Goal: Task Accomplishment & Management: Use online tool/utility

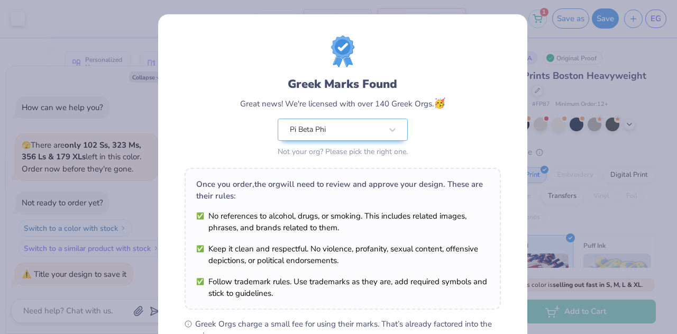
scroll to position [160, 0]
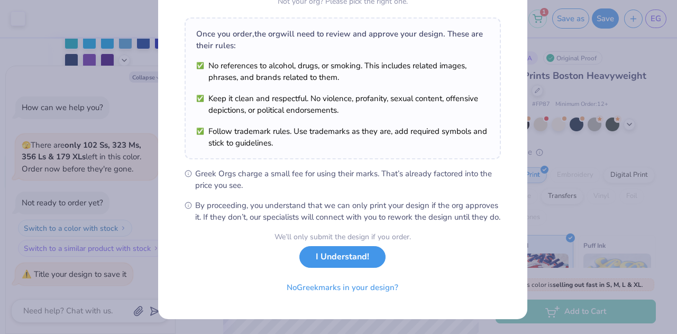
click at [320, 267] on button "I Understand!" at bounding box center [342, 257] width 86 height 22
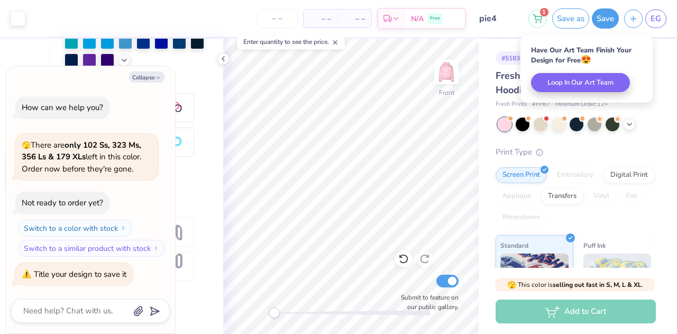
scroll to position [5, 0]
type textarea "x"
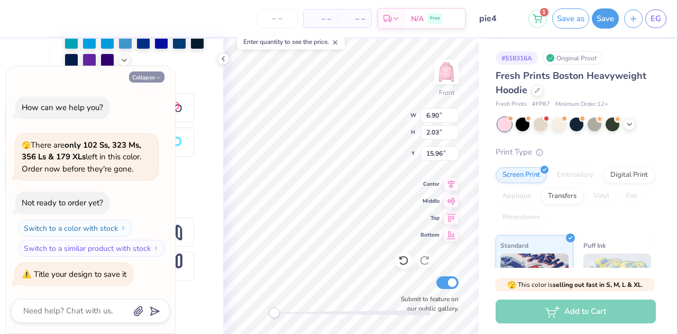
click at [151, 82] on button "Collapse" at bounding box center [146, 76] width 35 height 11
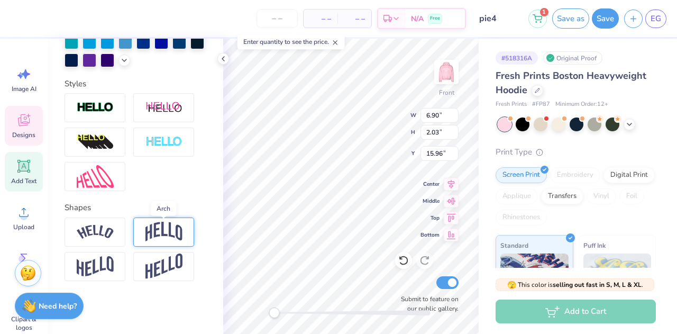
click at [160, 232] on img at bounding box center [163, 232] width 37 height 20
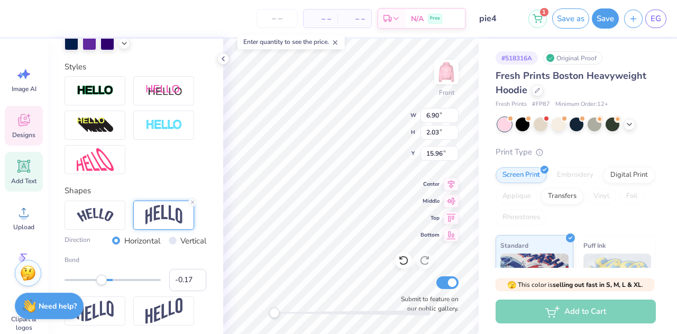
type input "-0.18"
drag, startPoint x: 132, startPoint y: 299, endPoint x: 105, endPoint y: 296, distance: 27.6
click at [105, 285] on div "Accessibility label" at bounding box center [100, 280] width 11 height 11
type input "-0.23"
click at [98, 285] on div "Accessibility label" at bounding box center [98, 280] width 11 height 11
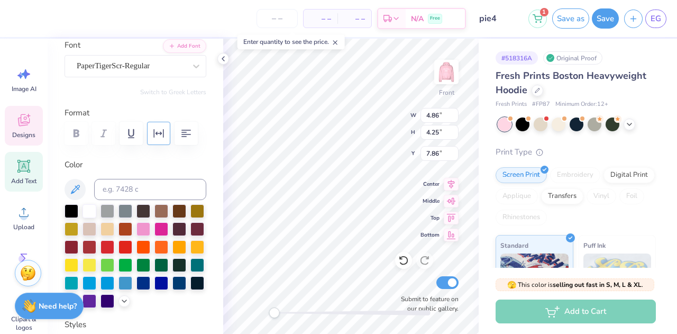
scroll to position [62, 0]
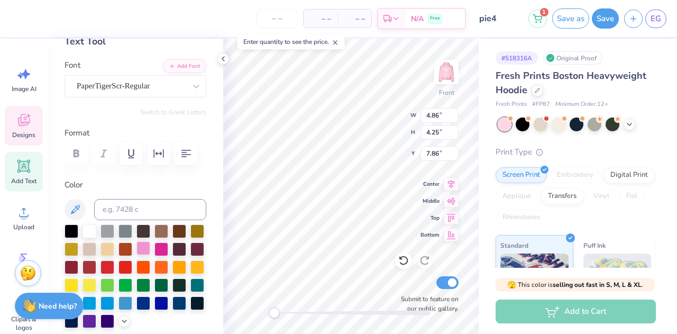
click at [150, 248] on div at bounding box center [143, 248] width 14 height 14
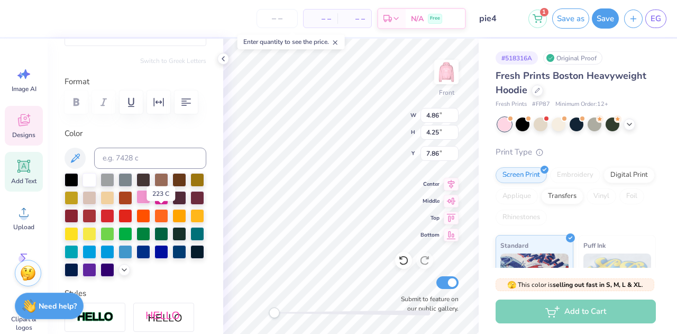
scroll to position [116, 0]
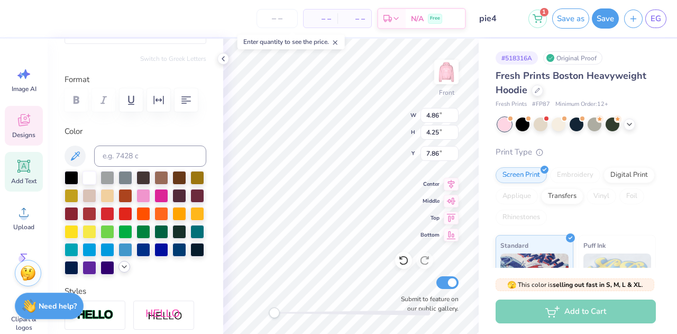
click at [120, 271] on icon at bounding box center [124, 266] width 8 height 8
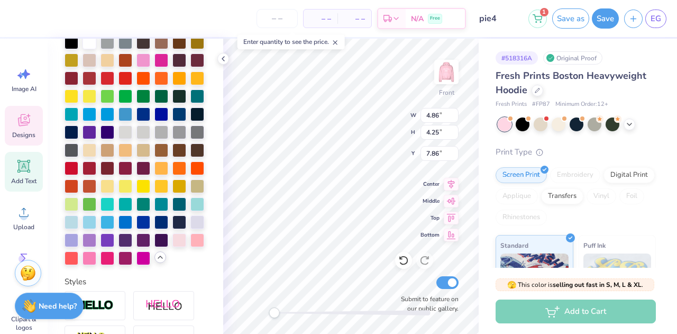
scroll to position [252, 0]
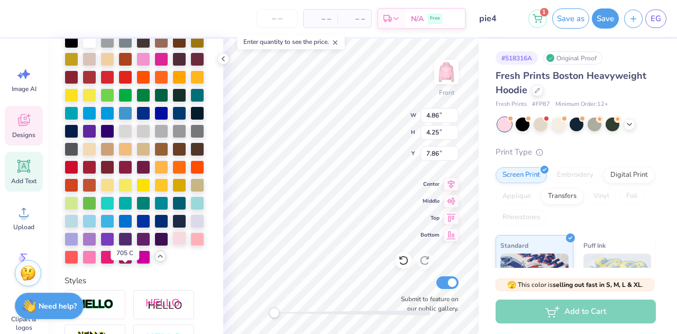
click at [172, 245] on div at bounding box center [179, 238] width 14 height 14
click at [96, 263] on div at bounding box center [90, 256] width 14 height 14
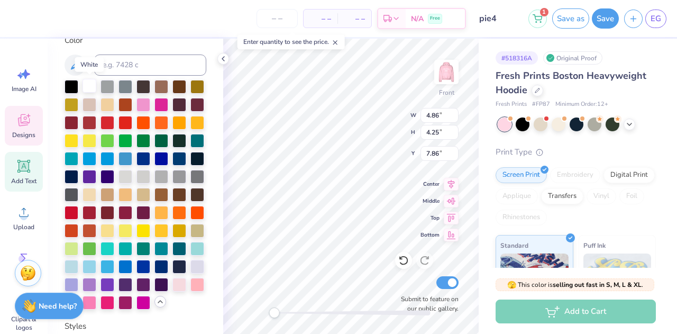
click at [92, 90] on div at bounding box center [90, 86] width 14 height 14
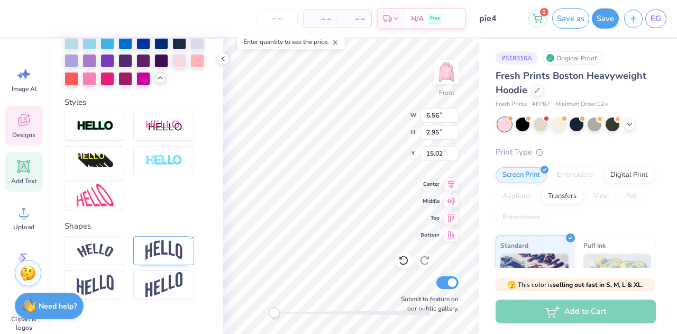
scroll to position [484, 0]
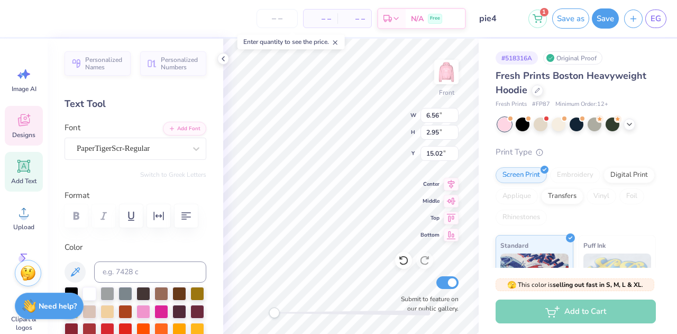
scroll to position [484, 0]
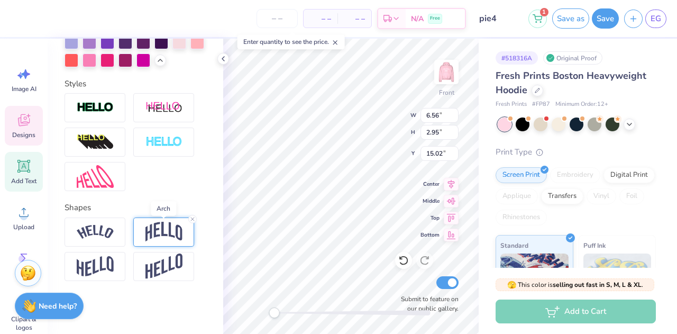
click at [167, 227] on img at bounding box center [163, 232] width 37 height 20
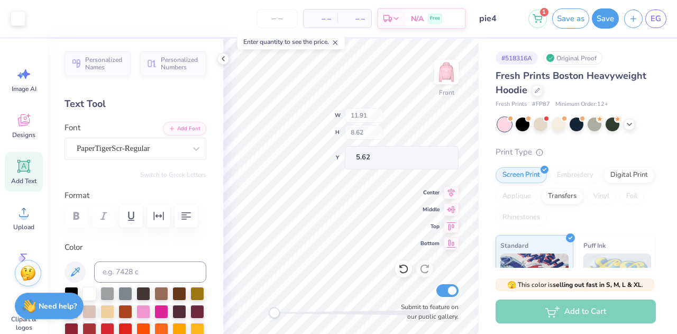
scroll to position [484, 0]
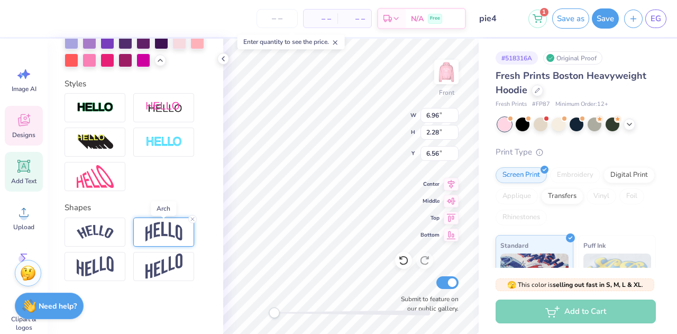
click at [158, 226] on img at bounding box center [163, 232] width 37 height 20
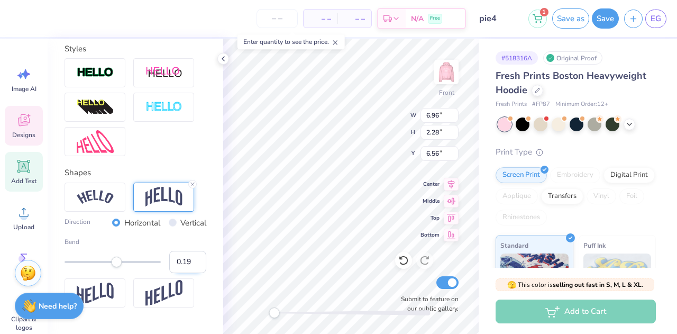
click at [189, 273] on input "0.19" at bounding box center [187, 262] width 37 height 22
click at [189, 273] on input "0.2" at bounding box center [187, 262] width 37 height 22
click at [189, 273] on input "0.25" at bounding box center [187, 262] width 37 height 22
click at [189, 273] on input "0.26" at bounding box center [187, 262] width 37 height 22
click at [189, 273] on input "0.27" at bounding box center [187, 262] width 37 height 22
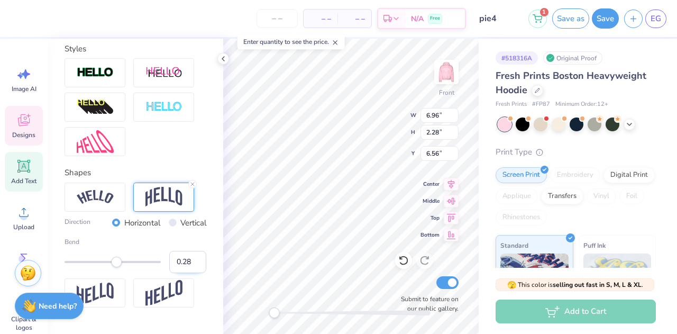
click at [189, 273] on input "0.28" at bounding box center [187, 262] width 37 height 22
click at [189, 273] on input "0.29" at bounding box center [187, 262] width 37 height 22
click at [189, 273] on input "0.3" at bounding box center [187, 262] width 37 height 22
click at [189, 273] on input "0.31" at bounding box center [187, 262] width 37 height 22
click at [189, 273] on input "0.32" at bounding box center [187, 262] width 37 height 22
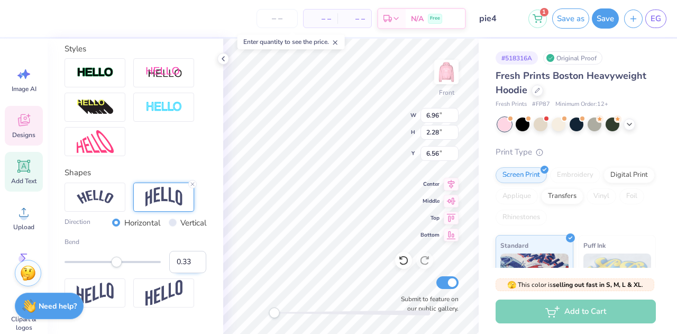
click at [189, 273] on input "0.33" at bounding box center [187, 262] width 37 height 22
click at [189, 273] on input "0.34" at bounding box center [187, 262] width 37 height 22
click at [189, 273] on input "0.35" at bounding box center [187, 262] width 37 height 22
type input "0.36"
click at [189, 273] on input "0.36" at bounding box center [187, 262] width 37 height 22
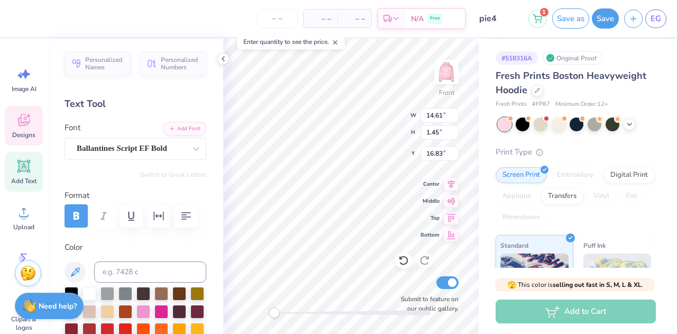
scroll to position [8, 1]
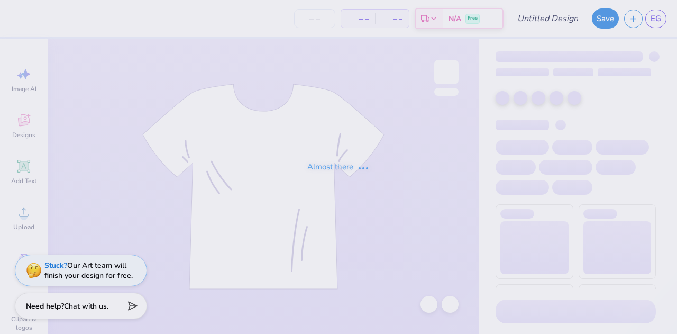
type input "pie4"
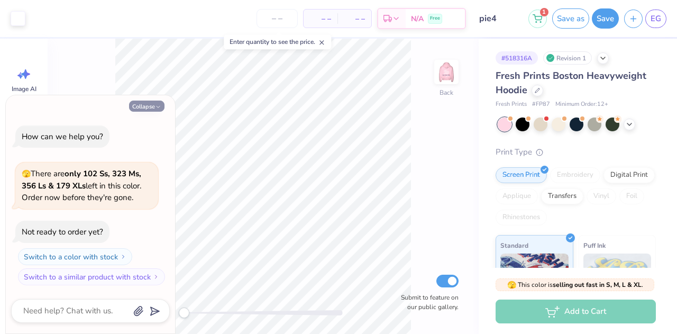
click at [156, 110] on icon "button" at bounding box center [158, 107] width 6 height 6
type textarea "x"
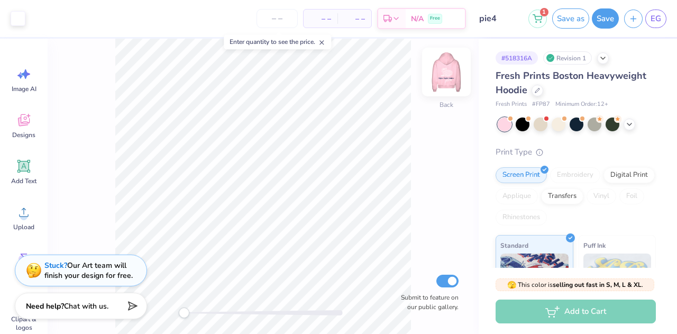
click at [447, 77] on img at bounding box center [446, 72] width 42 height 42
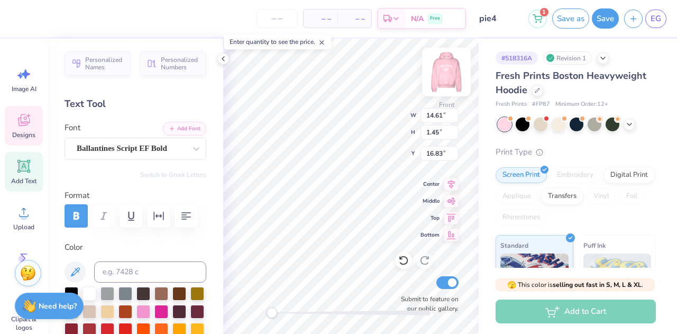
scroll to position [8, 3]
type textarea "K"
type textarea "p"
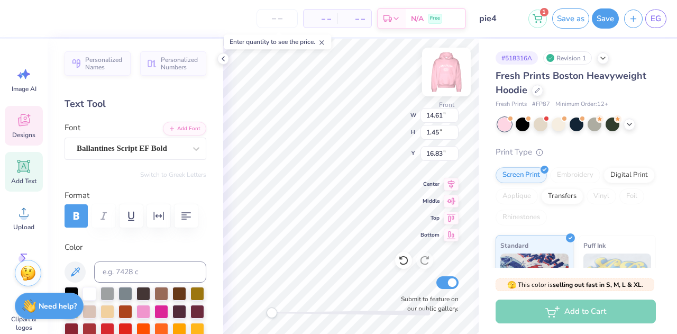
type textarea "Pie a Pi Phi"
type input "6.41"
type input "3.79"
type input "18.01"
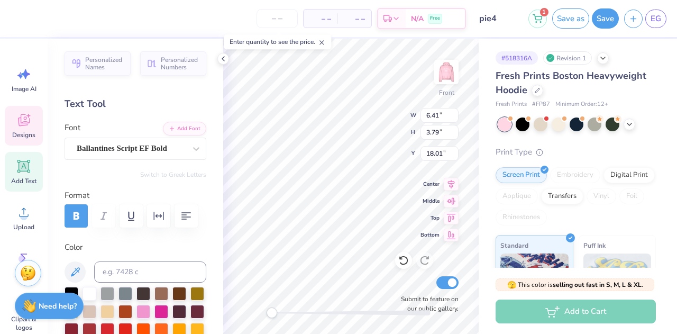
type input "8.03"
type input "1.09"
type input "17.00"
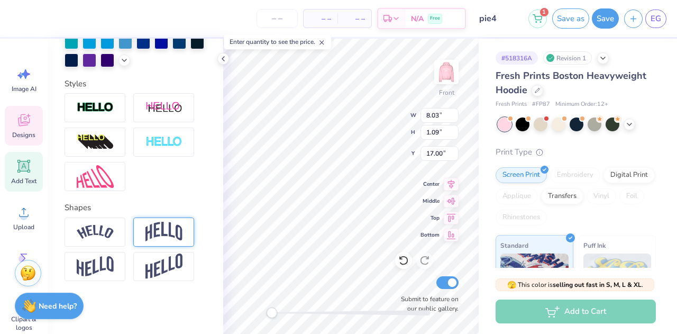
click at [171, 234] on img at bounding box center [163, 232] width 37 height 20
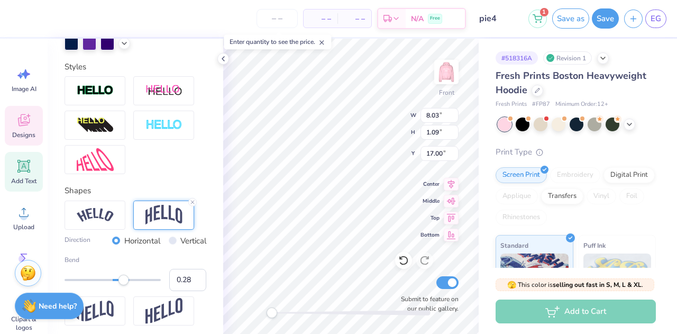
type input "0.27"
drag, startPoint x: 132, startPoint y: 301, endPoint x: 121, endPoint y: 298, distance: 11.4
click at [121, 285] on div "Accessibility label" at bounding box center [120, 280] width 11 height 11
type input "10.02"
type input "2.36"
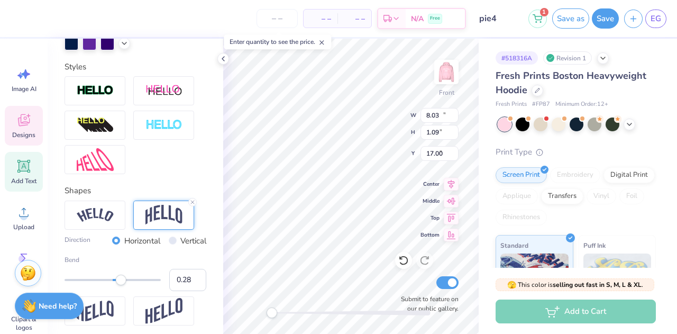
type input "7.27"
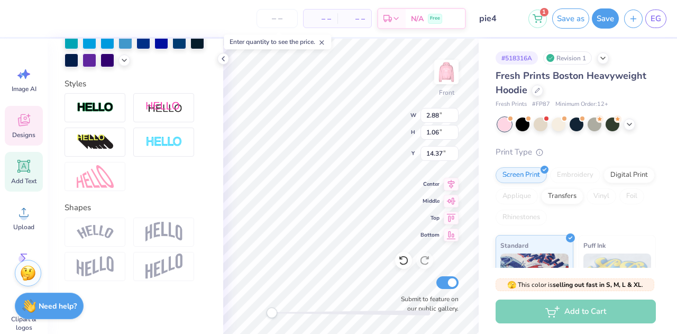
scroll to position [8, 1]
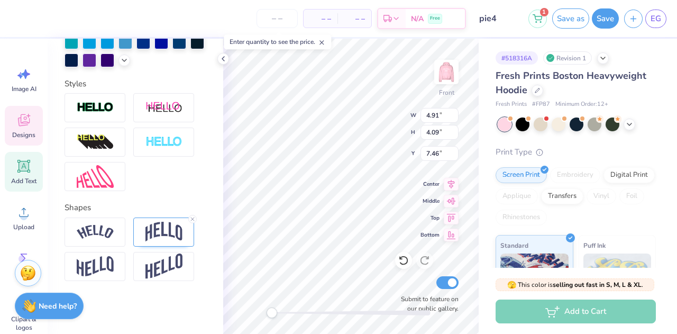
type input "9.60"
type input "6.37"
type input "9.47"
type input "9.60"
type input "6.37"
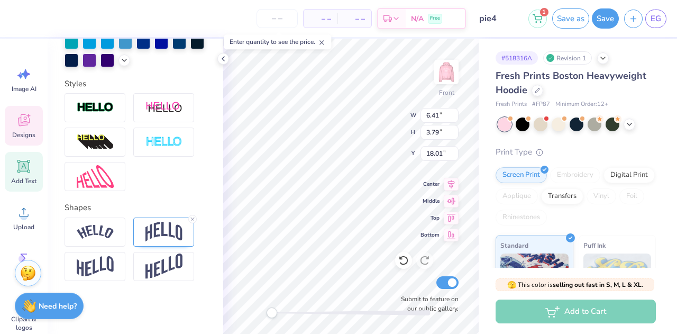
type input "9.43"
type input "10.98"
type input "7.29"
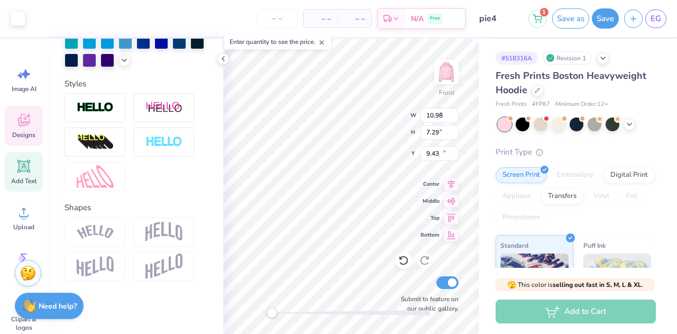
type input "2.88"
type input "1.06"
type input "14.75"
type input "0.64"
type input "0.24"
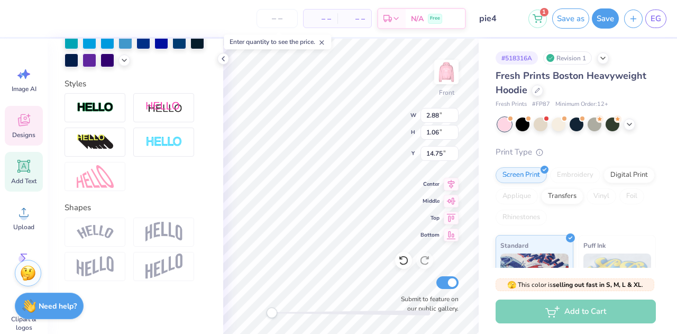
type input "18.93"
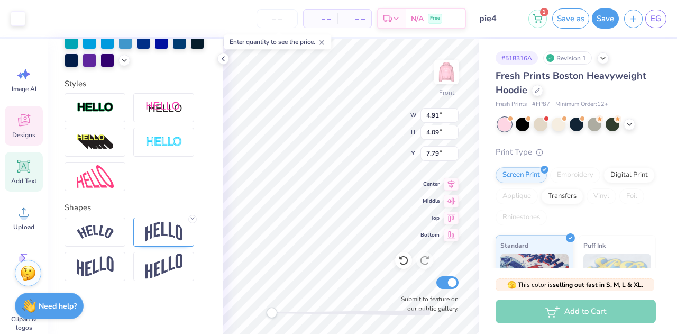
type input "4.91"
type input "4.09"
type input "7.79"
type textarea "Pi Phi"
type textarea "Pi"
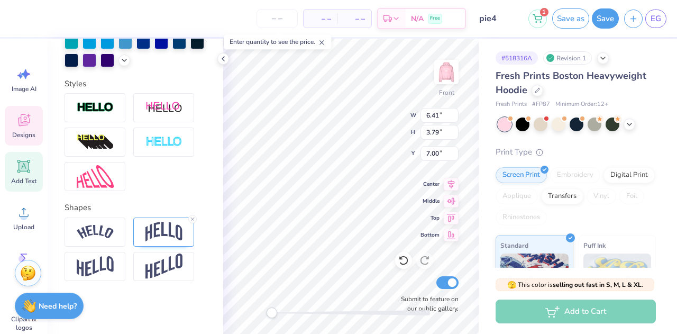
click at [384, 138] on div "Front W 6.41 6.41 " H 3.79 3.79 " Y 7.00 7.00 " Center Middle Top Bottom Submit…" at bounding box center [351, 186] width 256 height 295
type input "4.91"
type input "4.09"
type input "7.79"
click at [400, 265] on icon at bounding box center [403, 260] width 11 height 11
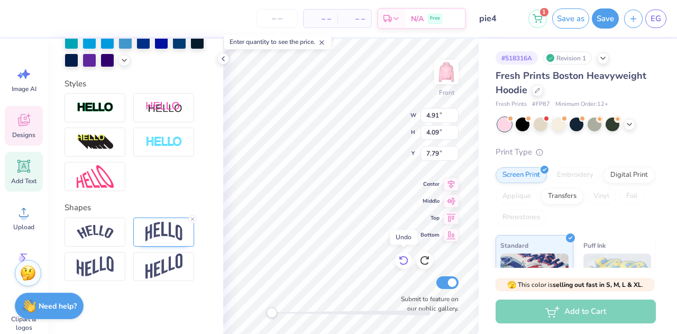
click at [399, 262] on icon at bounding box center [403, 260] width 11 height 11
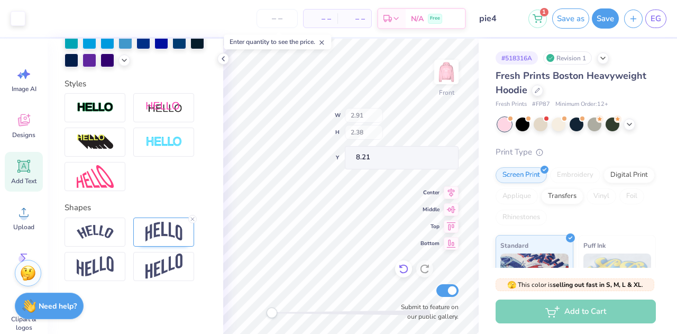
click at [393, 131] on div "Front W 2.91 H 2.38 Y 8.21 Center Middle Top Bottom Submit to feature on our pu…" at bounding box center [351, 186] width 256 height 295
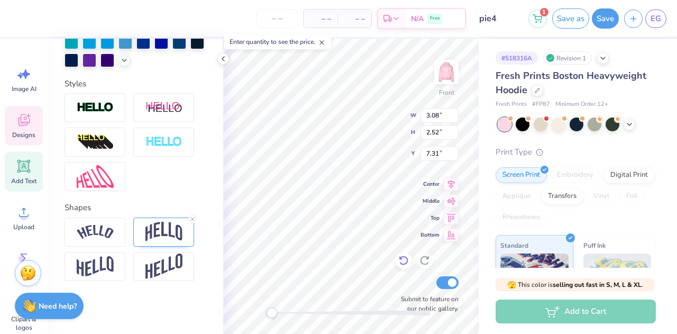
type input "3.08"
type input "2.52"
type input "7.31"
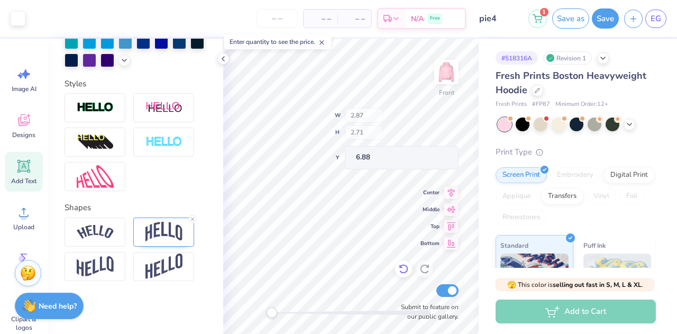
click at [387, 126] on div "Front W 2.87 H 2.71 Y 6.88 Center Middle Top Bottom Submit to feature on our pu…" at bounding box center [351, 186] width 256 height 295
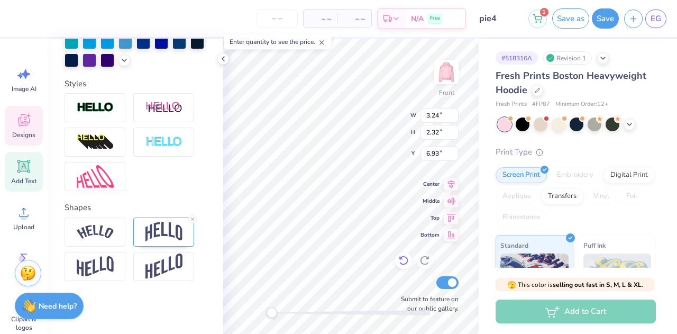
type input "2.88"
type input "1.06"
type input "17.99"
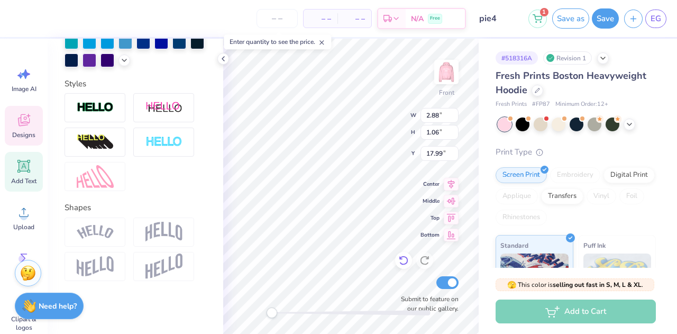
click at [371, 133] on div "Front W 2.88 2.88 " H 1.06 1.06 " Y 17.99 17.99 " Center Middle Top Bottom Subm…" at bounding box center [351, 186] width 256 height 295
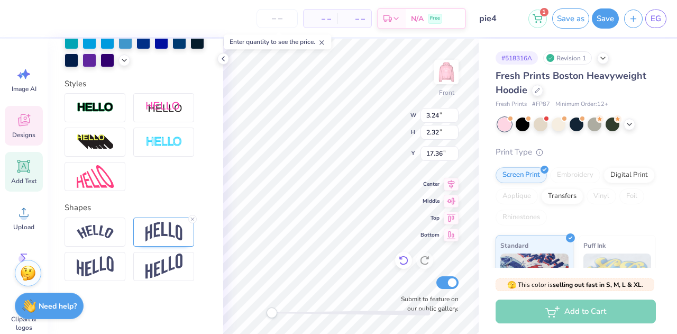
type textarea "Pi Phi"
click at [163, 234] on img at bounding box center [163, 232] width 37 height 20
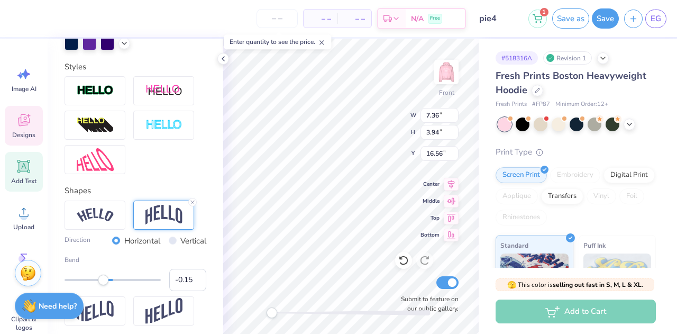
type input "-0.16"
drag, startPoint x: 125, startPoint y: 300, endPoint x: 102, endPoint y: 297, distance: 23.4
click at [102, 285] on div "Accessibility label" at bounding box center [101, 280] width 11 height 11
type input "7.82"
type input "3.42"
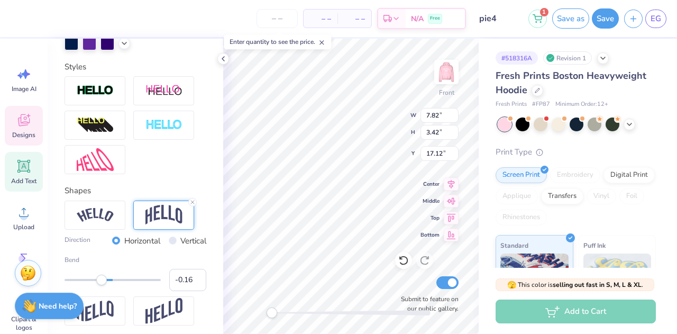
type input "17.12"
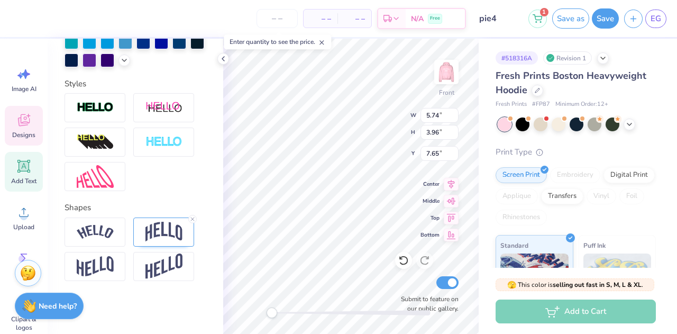
type input "5.74"
type input "3.96"
type input "7.65"
click at [153, 233] on img at bounding box center [163, 232] width 37 height 20
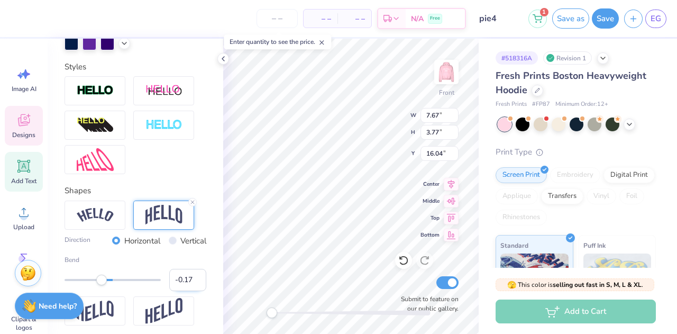
click at [190, 291] on input "-0.17" at bounding box center [187, 280] width 37 height 22
click at [190, 291] on input "-0.18" at bounding box center [187, 280] width 37 height 22
click at [190, 291] on input "-0.19" at bounding box center [187, 280] width 37 height 22
type input "-0.2"
click at [190, 291] on input "-0.2" at bounding box center [187, 280] width 37 height 22
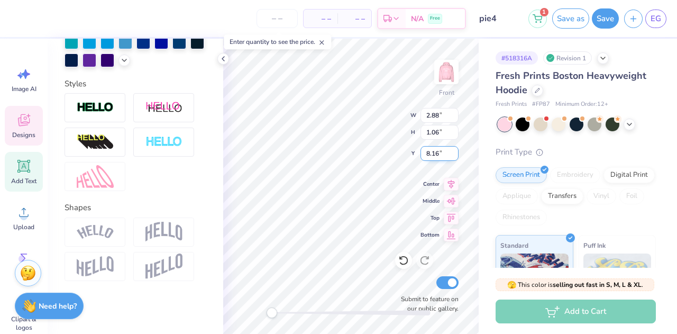
scroll to position [8, 1]
type textarea "1867"
click at [22, 129] on div "Designs" at bounding box center [24, 126] width 38 height 40
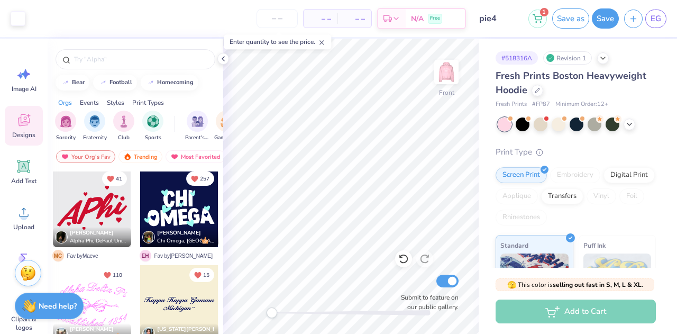
scroll to position [487, 0]
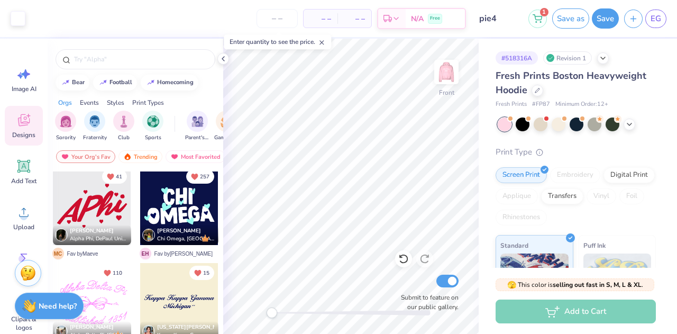
click at [106, 216] on div at bounding box center [92, 206] width 78 height 78
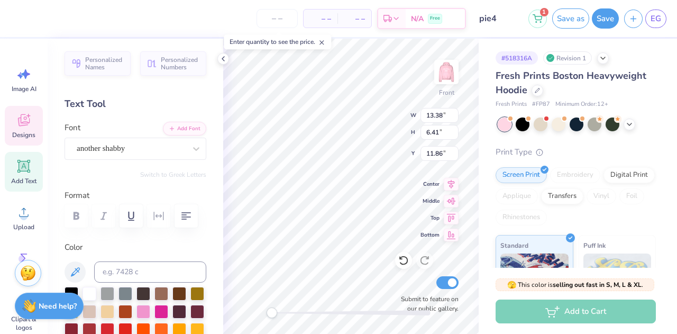
scroll to position [8, 1]
type input "1.04"
type input "16.55"
type input "0.76"
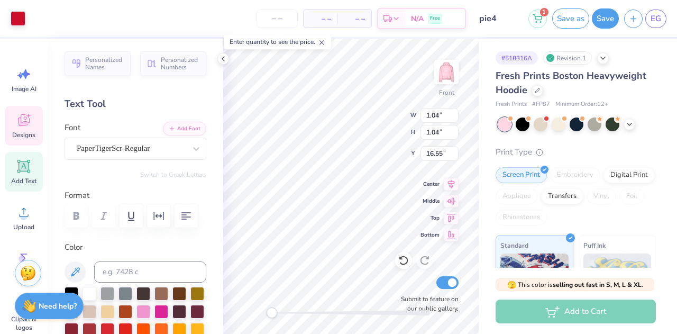
type input "0.75"
type input "17.48"
type input "0.76"
type input "0.75"
type input "17.38"
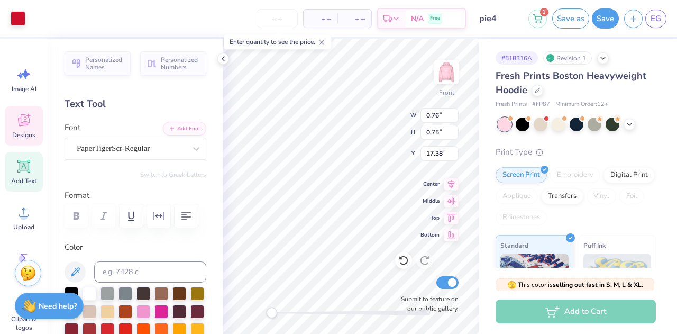
type input "7.58"
type input "3.96"
type input "18.97"
type textarea "Pi"
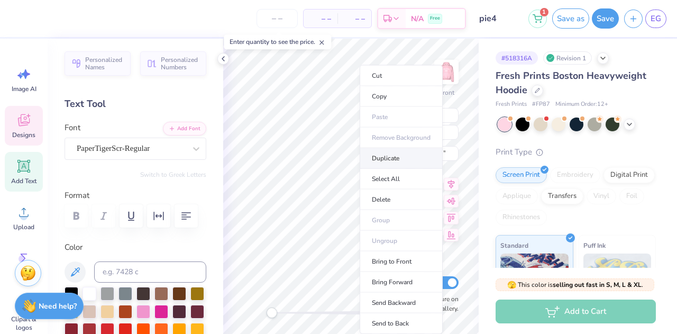
click at [392, 155] on li "Duplicate" at bounding box center [401, 158] width 83 height 21
type input "18.38"
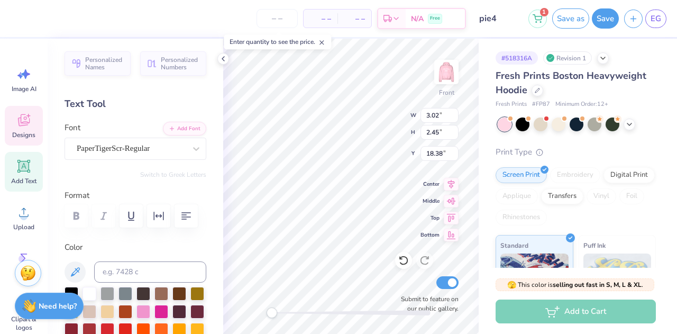
type textarea "Phi"
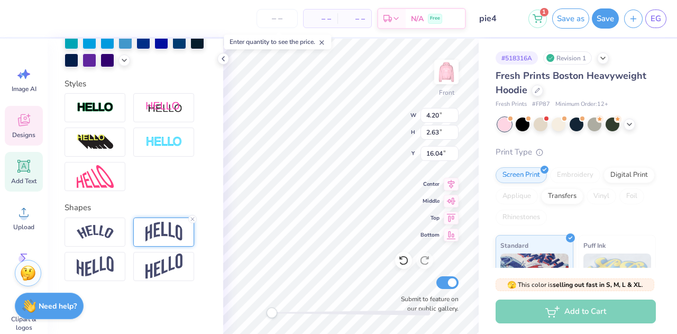
click at [170, 231] on img at bounding box center [163, 232] width 37 height 20
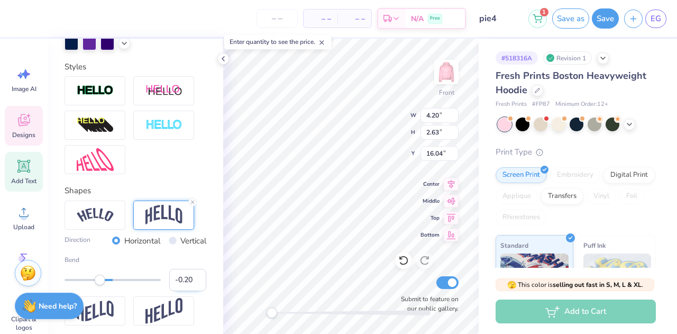
click at [190, 291] on input "-0.20" at bounding box center [187, 280] width 37 height 22
click at [190, 291] on input "-0.21" at bounding box center [187, 280] width 37 height 22
click at [190, 291] on input "-0.22" at bounding box center [187, 280] width 37 height 22
click at [190, 291] on input "-0.23" at bounding box center [187, 280] width 37 height 22
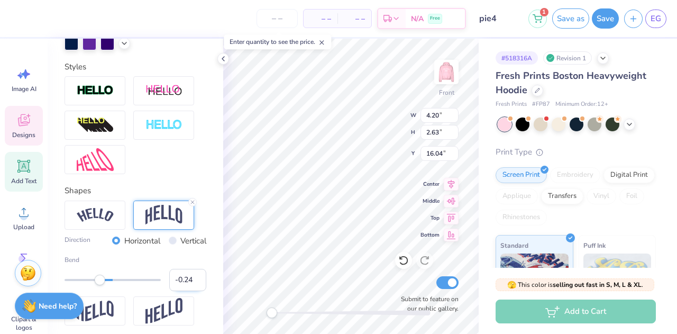
click at [190, 291] on input "-0.24" at bounding box center [187, 280] width 37 height 22
click at [190, 291] on input "-0.25" at bounding box center [187, 280] width 37 height 22
click at [190, 291] on input "-0.26" at bounding box center [187, 280] width 37 height 22
click at [190, 291] on input "-0.27" at bounding box center [187, 280] width 37 height 22
type input "-0.28"
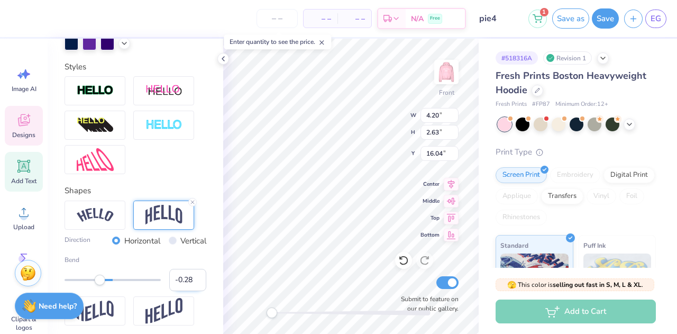
click at [190, 291] on input "-0.28" at bounding box center [187, 280] width 37 height 22
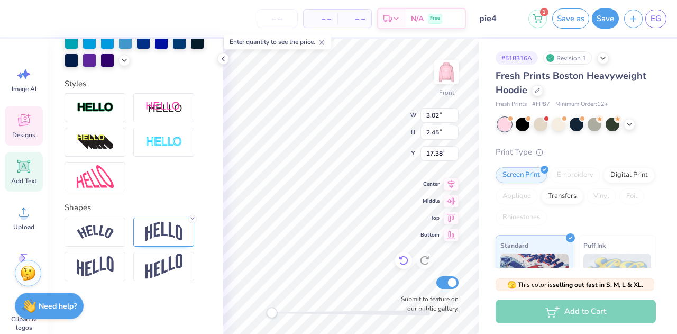
type input "4.20"
type input "2.66"
type input "16.00"
type input "10.98"
type input "7.29"
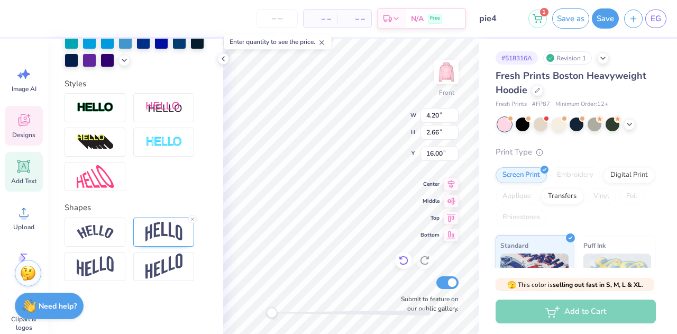
type input "9.83"
click at [407, 252] on div at bounding box center [403, 260] width 17 height 17
type input "10.98"
type input "7.29"
type input "9.83"
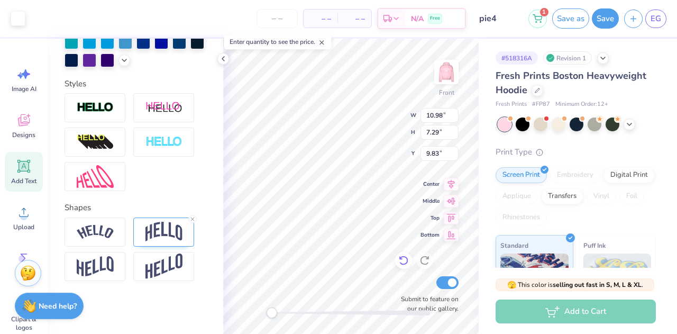
click at [402, 261] on icon at bounding box center [403, 260] width 11 height 11
type input "4.20"
type input "2.66"
type input "16.79"
type input "0.76"
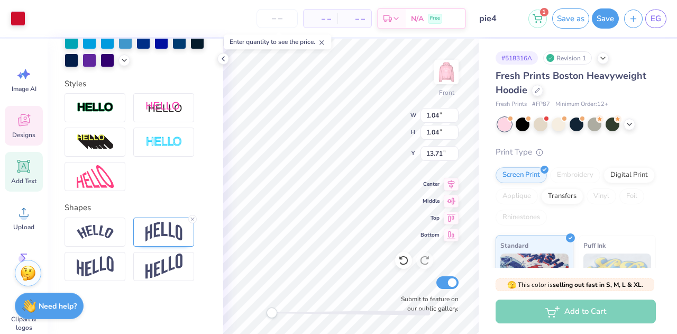
type input "0.75"
type input "8.12"
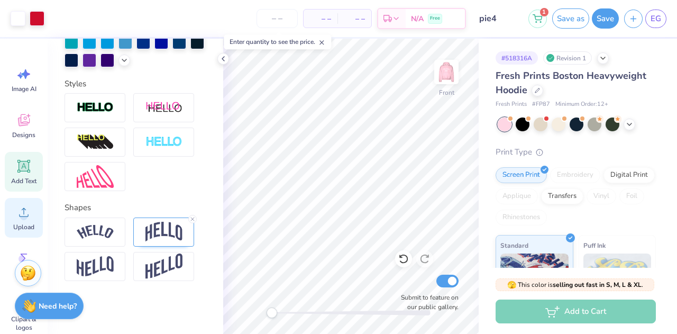
click at [24, 213] on circle at bounding box center [23, 216] width 7 height 7
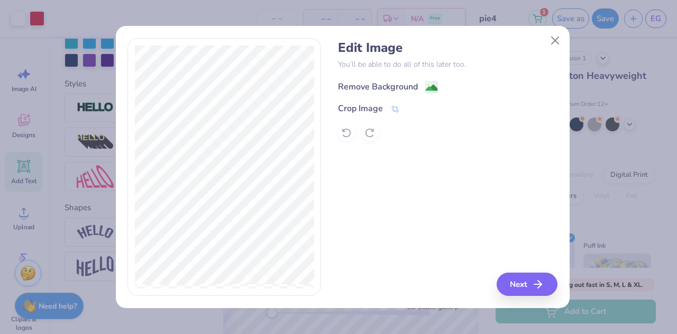
click at [431, 86] on image at bounding box center [432, 88] width 12 height 12
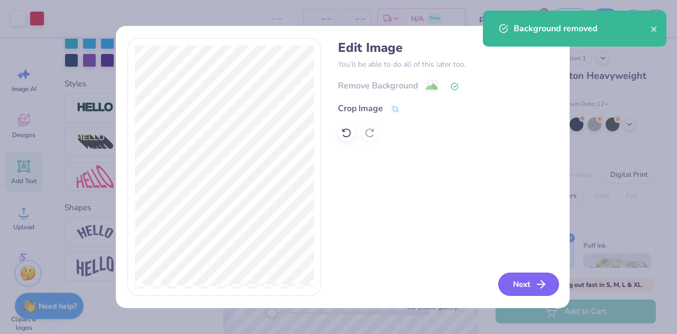
click at [533, 286] on button "Next" at bounding box center [528, 283] width 61 height 23
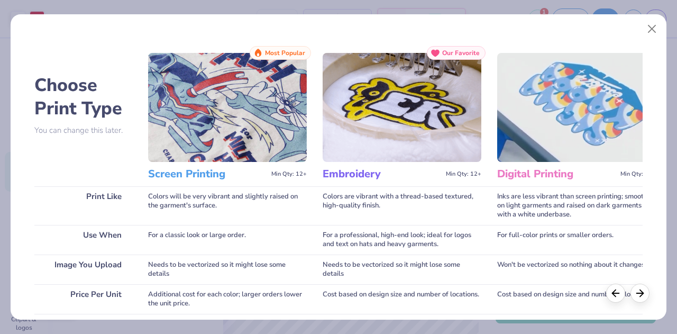
scroll to position [193, 0]
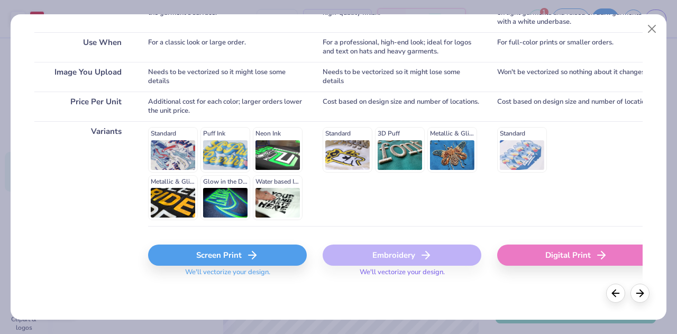
click at [251, 247] on div "Screen Print" at bounding box center [227, 254] width 159 height 21
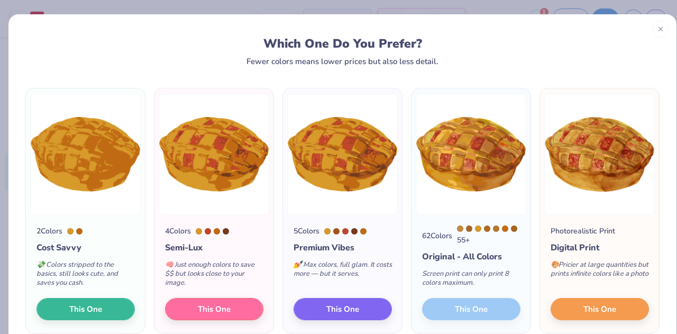
click at [458, 310] on div "62 Colors 55 + Original - All Colors Screen print can only print 8 colors maxim…" at bounding box center [471, 274] width 119 height 118
click at [588, 301] on button "This One" at bounding box center [600, 307] width 98 height 22
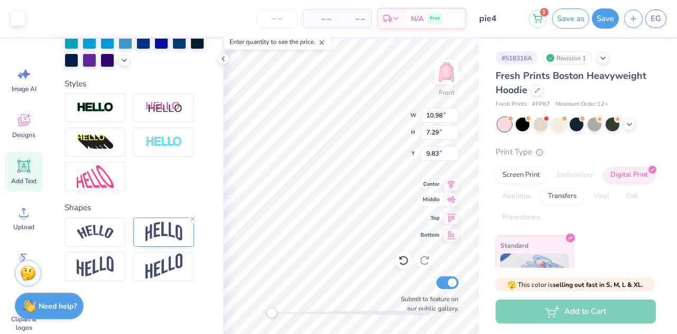
type input "10.98"
type input "7.29"
type input "9.83"
type input "10.41"
type input "7.13"
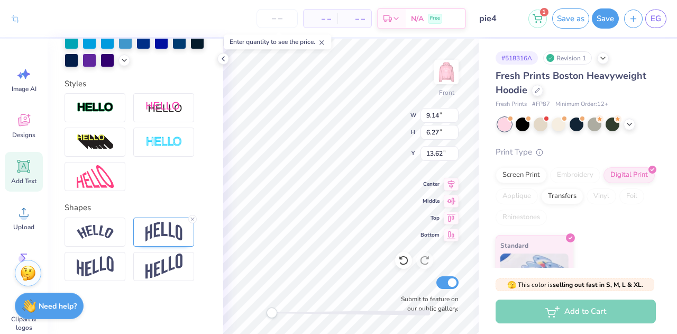
type input "9.80"
type input "11.11"
type input "7.62"
type input "9.70"
click at [392, 136] on div "Front W 11.11 11.11 " H 7.62 7.62 " Y 9.70 9.70 " Center Middle Top Bottom Subm…" at bounding box center [351, 186] width 256 height 295
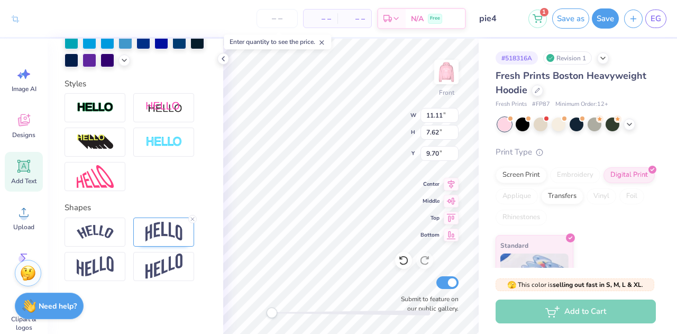
type input "10.50"
type input "7.20"
type input "10.12"
type input "5.74"
type input "3.96"
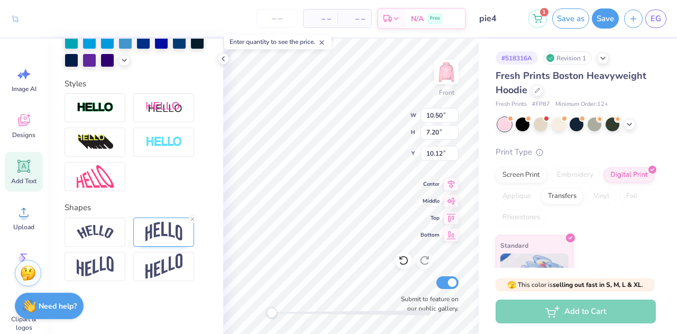
type input "7.65"
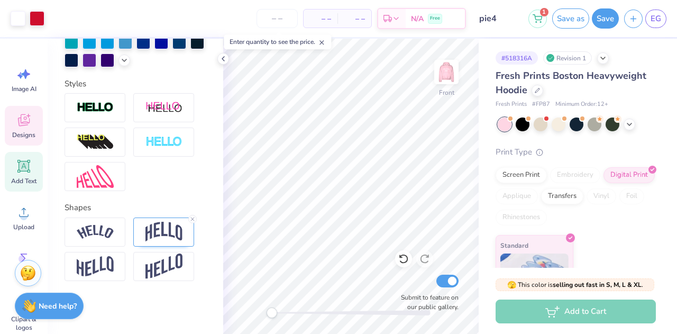
click at [23, 131] on span "Designs" at bounding box center [23, 135] width 23 height 8
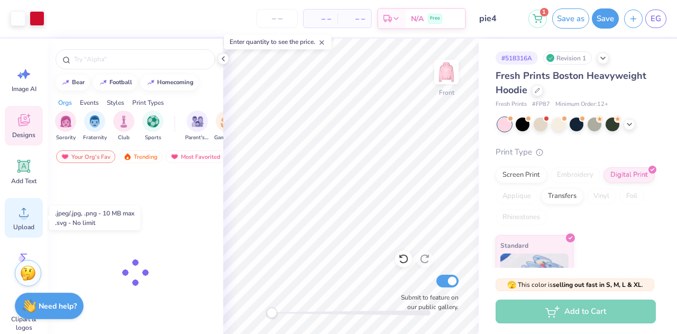
click at [20, 207] on icon at bounding box center [24, 212] width 16 height 16
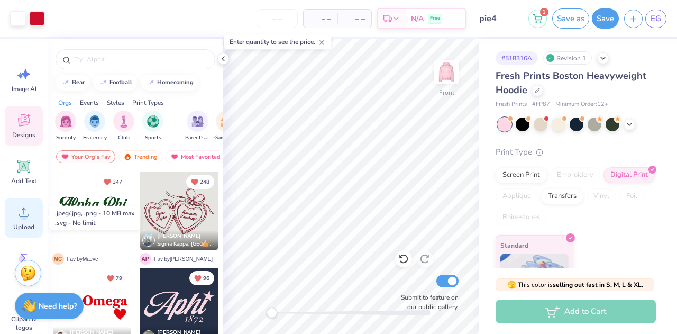
click at [24, 217] on circle at bounding box center [23, 216] width 7 height 7
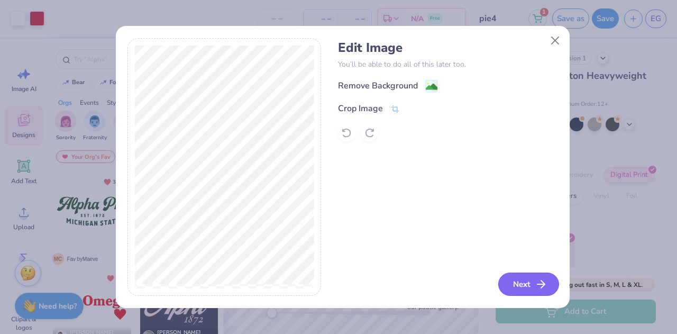
click at [525, 288] on button "Next" at bounding box center [528, 283] width 61 height 23
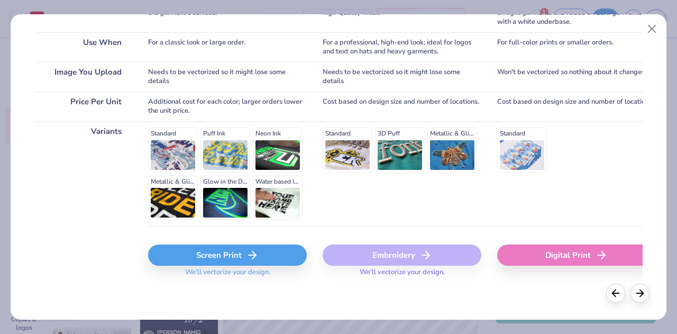
click at [280, 253] on div "Screen Print" at bounding box center [227, 254] width 159 height 21
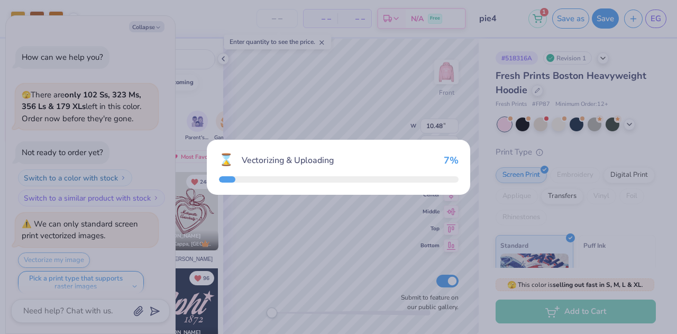
scroll to position [7, 0]
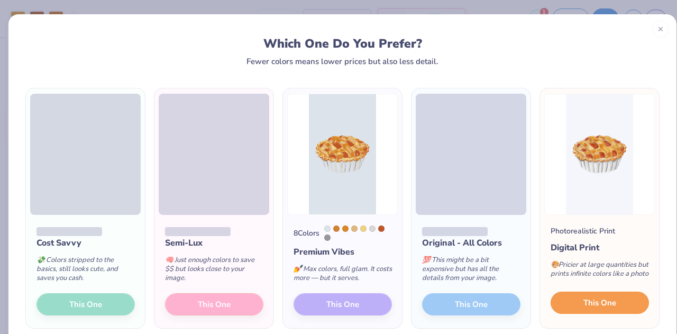
click at [584, 305] on span "This One" at bounding box center [600, 303] width 33 height 12
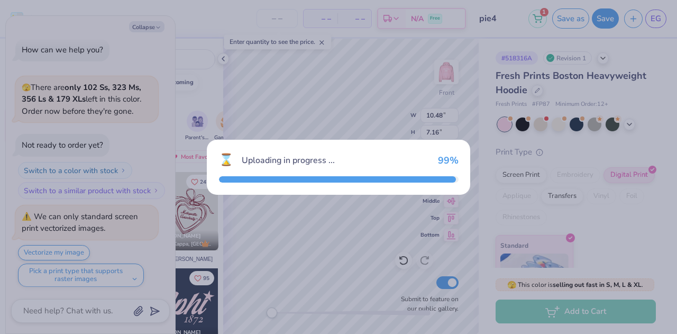
type textarea "x"
type input "10.12"
type input "18.00"
type input "5.75"
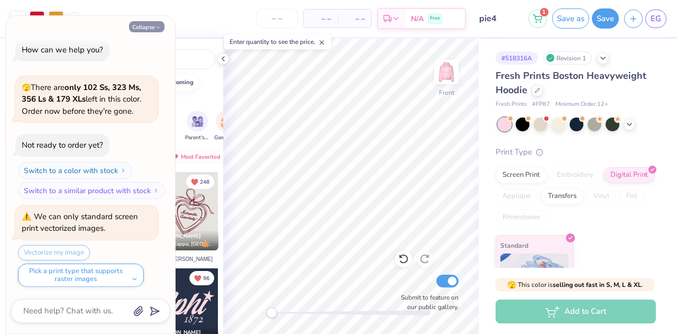
click at [141, 27] on button "Collapse" at bounding box center [146, 26] width 35 height 11
type textarea "x"
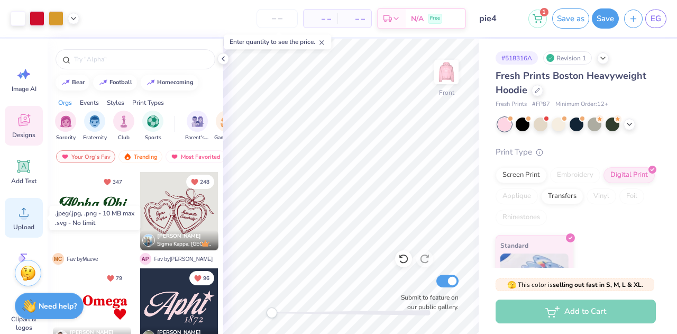
drag, startPoint x: 25, startPoint y: 207, endPoint x: 21, endPoint y: 217, distance: 11.6
click at [21, 217] on icon at bounding box center [24, 212] width 16 height 16
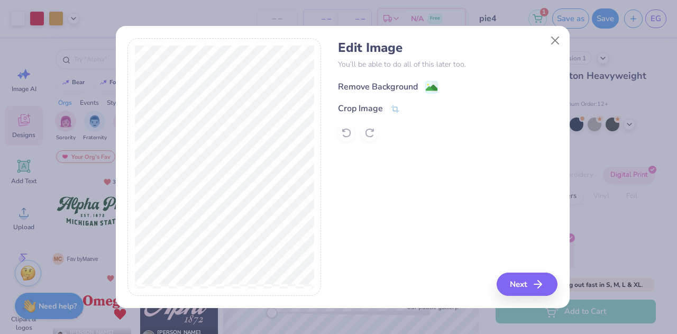
click at [386, 83] on div "Remove Background" at bounding box center [378, 86] width 80 height 13
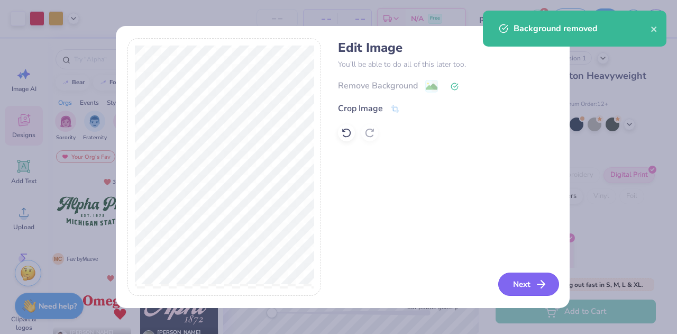
click at [523, 292] on button "Next" at bounding box center [528, 283] width 61 height 23
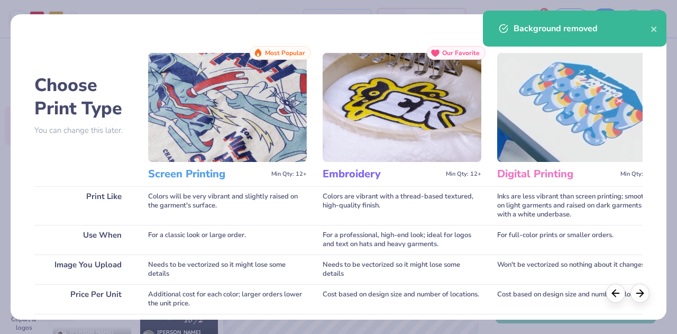
scroll to position [193, 0]
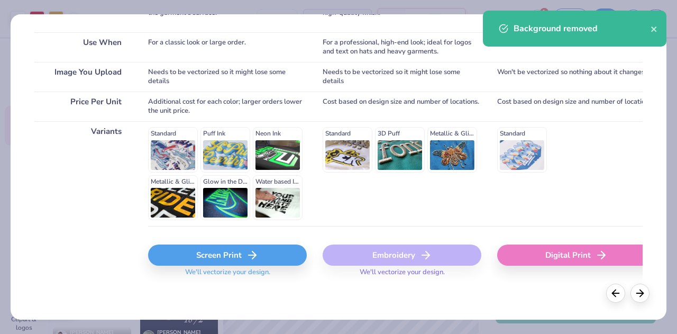
click at [268, 258] on div "Screen Print" at bounding box center [227, 254] width 159 height 21
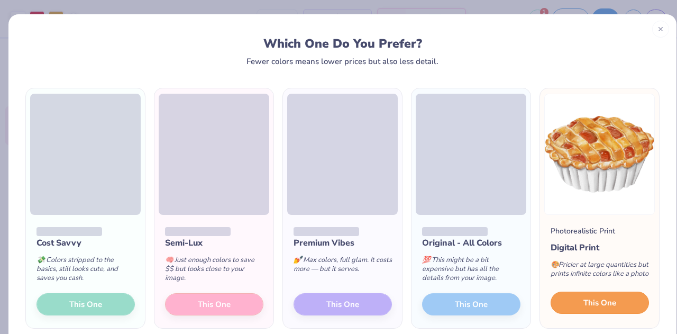
click at [587, 314] on button "This One" at bounding box center [600, 303] width 98 height 22
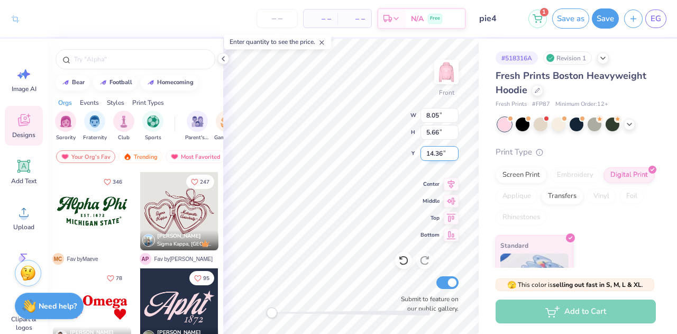
type input "8.05"
type input "5.66"
type input "14.36"
type input "11.06"
type input "7.77"
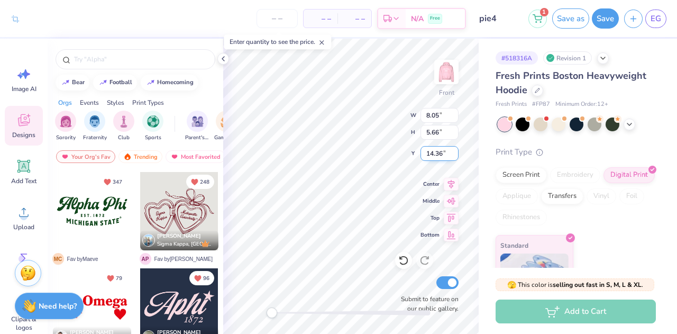
type input "9.74"
type input "10.48"
type input "7.16"
type input "9.78"
type input "6.88"
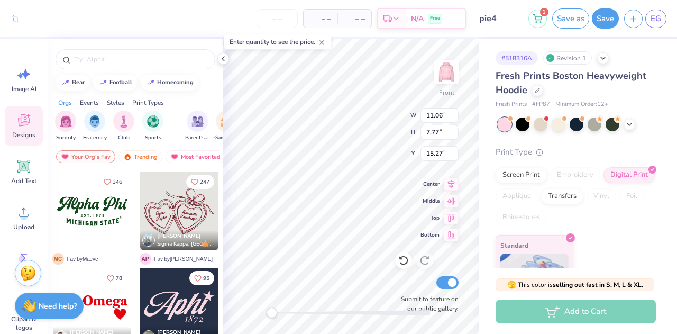
type input "16.16"
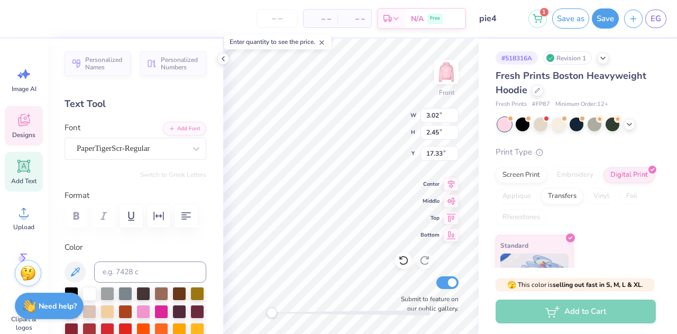
type input "4.03"
type input "2.92"
type input "17.38"
type input "12.18"
type input "5.70"
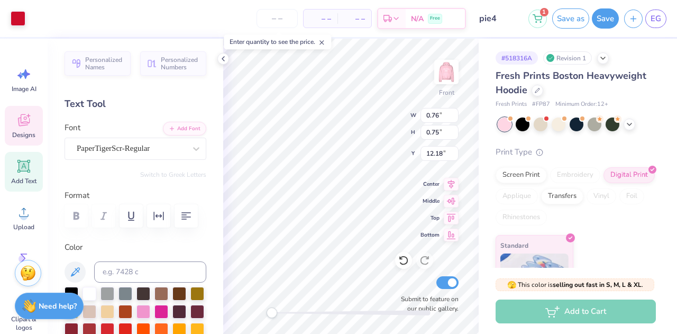
type input "4.00"
type input "7.75"
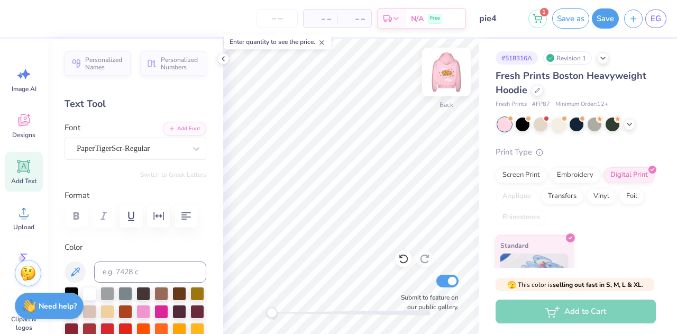
click at [445, 71] on img at bounding box center [446, 72] width 42 height 42
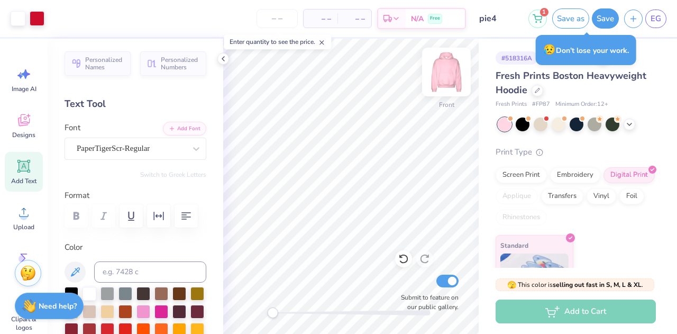
click at [456, 69] on img at bounding box center [446, 72] width 42 height 42
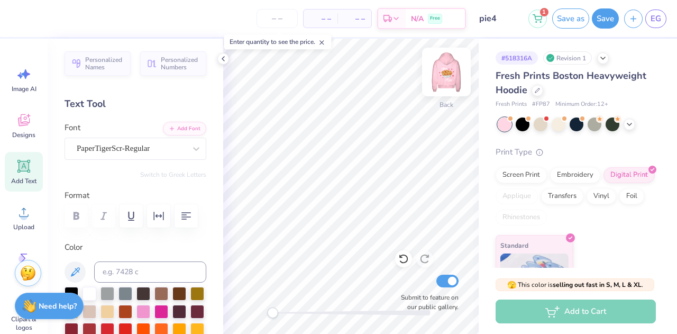
click at [449, 75] on img at bounding box center [446, 72] width 42 height 42
click at [563, 123] on div at bounding box center [559, 123] width 14 height 14
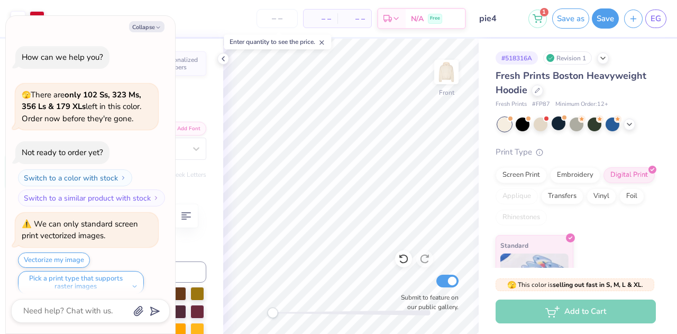
scroll to position [145, 0]
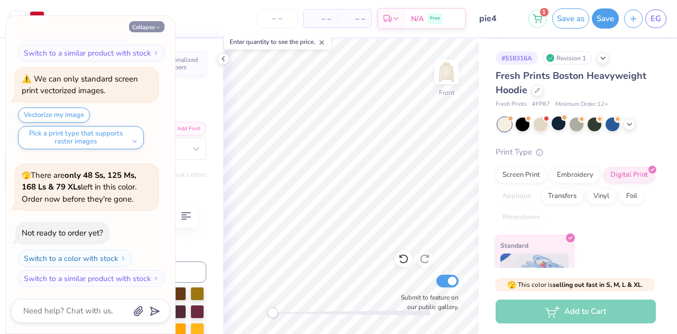
click at [157, 26] on icon "button" at bounding box center [158, 27] width 6 height 6
type textarea "x"
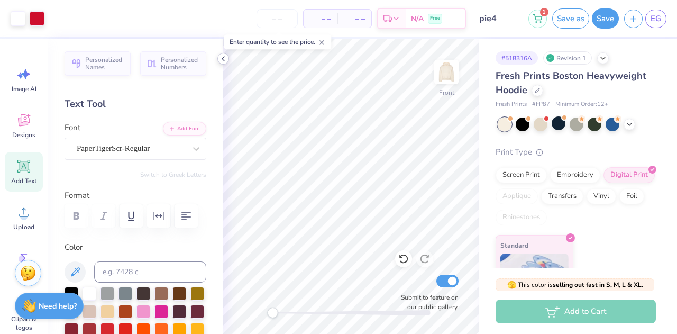
click at [221, 62] on icon at bounding box center [223, 58] width 8 height 8
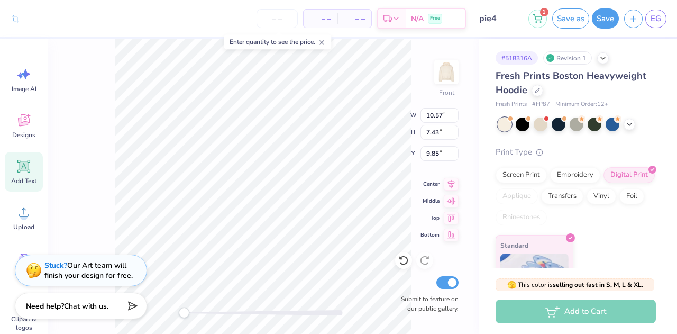
type input "9.69"
type input "6.81"
type input "9.95"
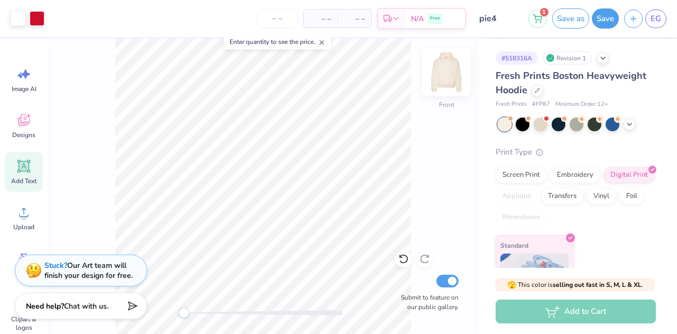
click at [452, 76] on img at bounding box center [446, 72] width 42 height 42
click at [453, 74] on img at bounding box center [446, 72] width 42 height 42
click at [453, 72] on img at bounding box center [446, 72] width 42 height 42
click at [603, 24] on button "Save" at bounding box center [605, 17] width 27 height 20
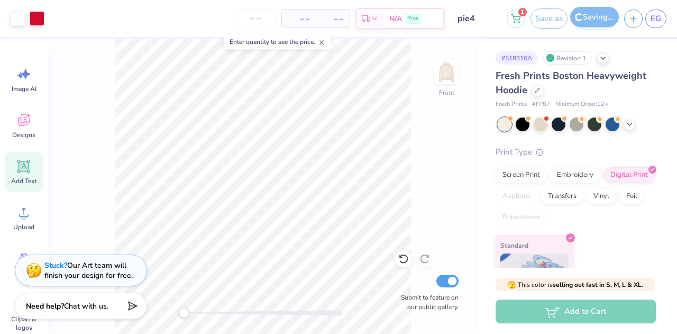
click at [603, 24] on div "Saving..." at bounding box center [594, 18] width 49 height 20
